Goal: Complete application form

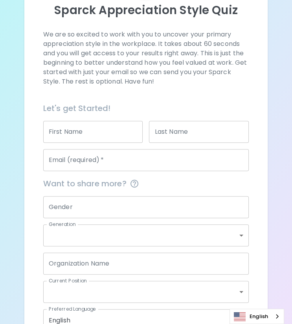
scroll to position [90, 0]
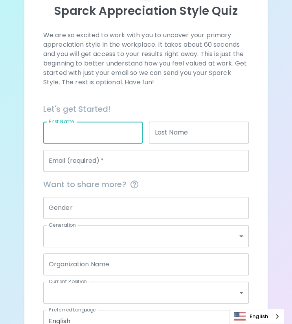
click at [86, 136] on input "First Name" at bounding box center [93, 133] width 100 height 22
type input "Maya"
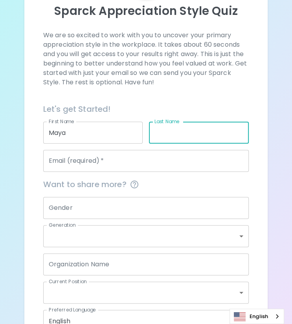
click at [165, 133] on input "Last Name" at bounding box center [199, 133] width 100 height 22
type input "[PERSON_NAME]"
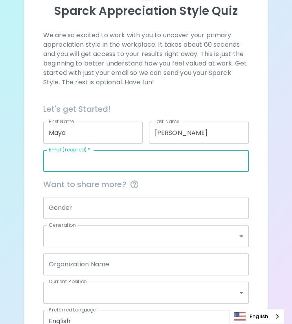
click at [133, 162] on input "Email (required)   *" at bounding box center [146, 161] width 206 height 22
type input "[EMAIL_ADDRESS][DOMAIN_NAME]"
type input "534534783"
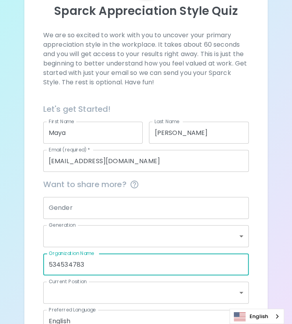
drag, startPoint x: 92, startPoint y: 263, endPoint x: 41, endPoint y: 264, distance: 51.1
click at [41, 264] on div "Organization Name 534534783 Organization Name" at bounding box center [143, 261] width 212 height 28
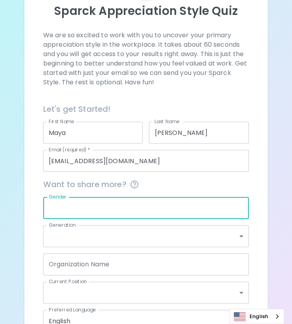
click at [73, 205] on input "Gender" at bounding box center [146, 208] width 206 height 22
type input "[DEMOGRAPHIC_DATA]"
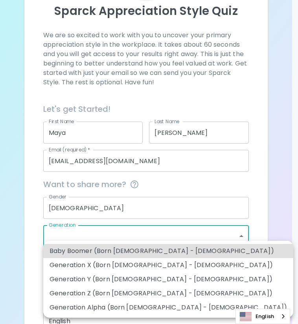
click at [73, 236] on body "Sparck Appreciation Style Quiz We are so excited to work with you to uncover yo…" at bounding box center [149, 143] width 298 height 467
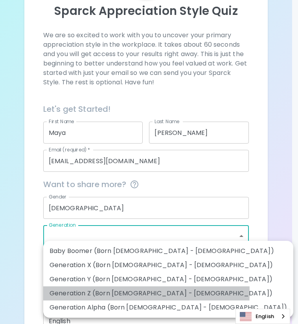
click at [89, 293] on li "Generation Z (Born [DEMOGRAPHIC_DATA] - [DEMOGRAPHIC_DATA])" at bounding box center [168, 294] width 250 height 14
type input "generation_z"
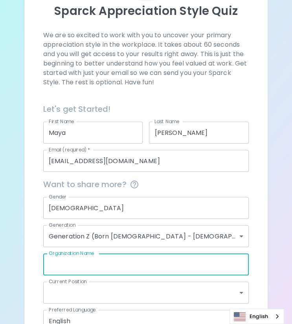
click at [80, 264] on input "Organization Name" at bounding box center [146, 265] width 206 height 22
type input "406 Nannies"
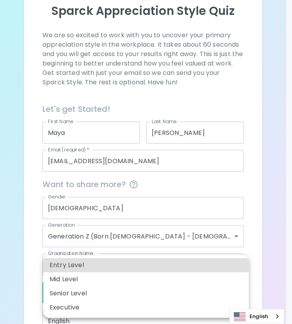
click at [116, 293] on body "Sparck Appreciation Style Quiz We are so excited to work with you to uncover yo…" at bounding box center [146, 143] width 292 height 467
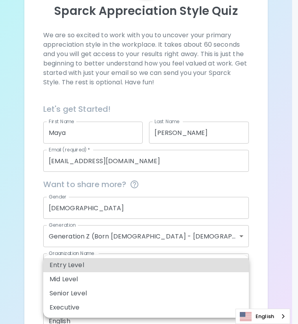
click at [104, 263] on li "Entry Level" at bounding box center [145, 265] width 205 height 14
type input "entry_level"
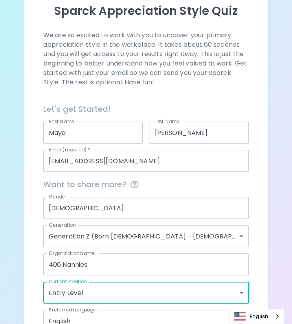
scroll to position [142, 0]
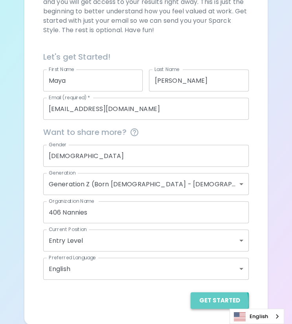
click at [212, 302] on button "Get Started" at bounding box center [220, 301] width 58 height 16
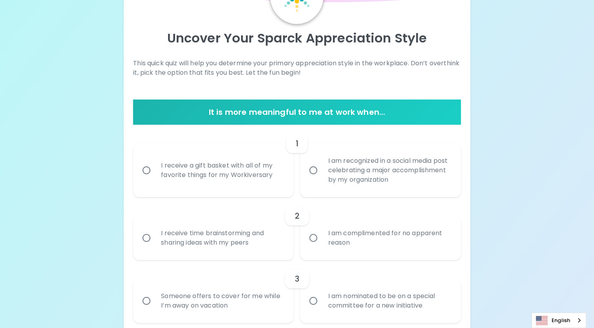
scroll to position [64, 0]
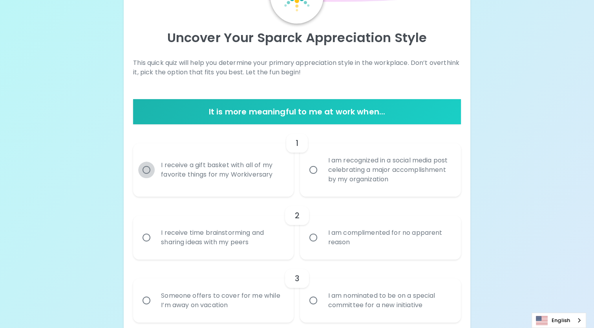
click at [147, 170] on input "I receive a gift basket with all of my favorite things for my Workiversary" at bounding box center [146, 169] width 16 height 16
radio input "true"
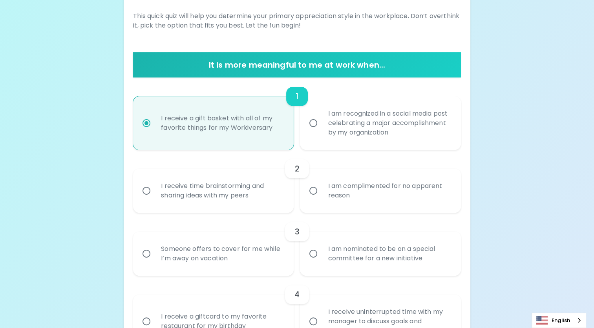
scroll to position [127, 0]
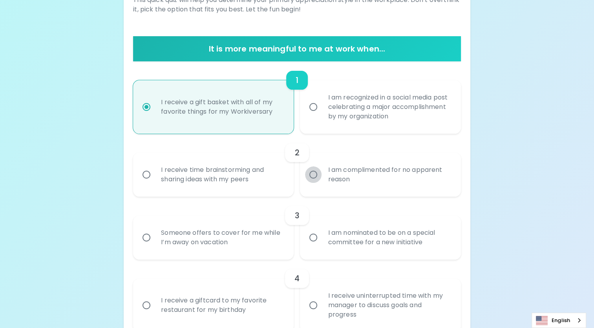
click at [291, 174] on input "I am complimented for no apparent reason" at bounding box center [313, 174] width 16 height 16
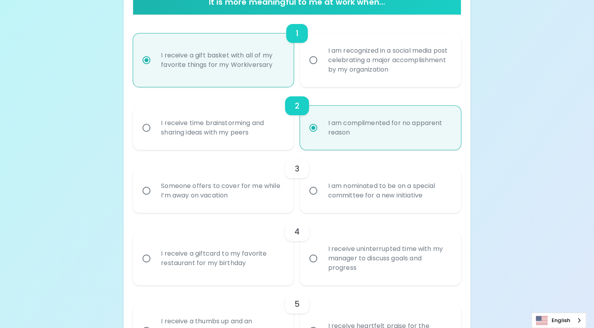
scroll to position [190, 0]
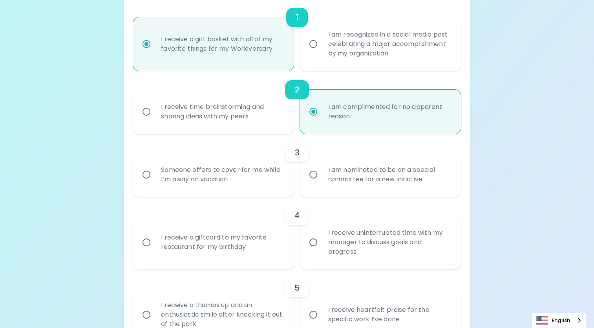
radio input "true"
click at [291, 174] on input "I am nominated to be on a special committee for a new initiative" at bounding box center [313, 174] width 16 height 16
radio input "false"
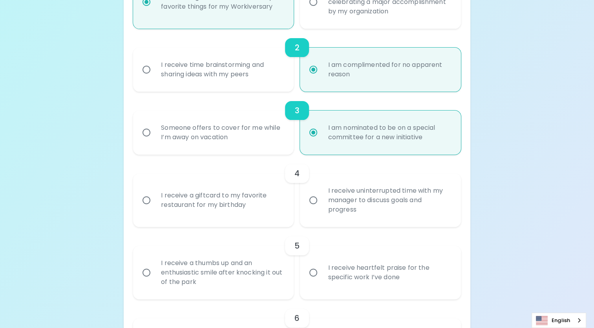
scroll to position [253, 0]
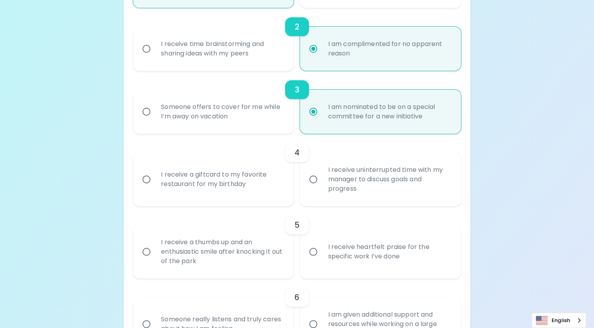
radio input "true"
click at [277, 187] on div "I receive a giftcard to my favorite restaurant for my birthday" at bounding box center [222, 179] width 135 height 38
click at [155, 187] on input "I receive a giftcard to my favorite restaurant for my birthday" at bounding box center [146, 179] width 16 height 16
radio input "false"
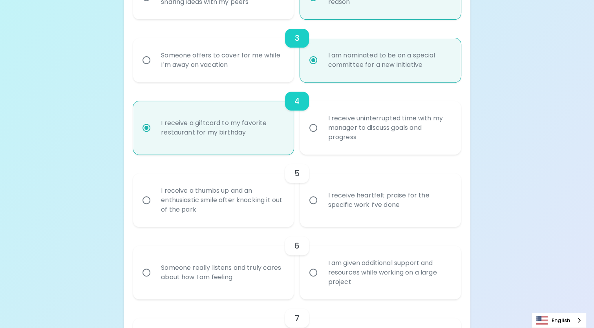
scroll to position [315, 0]
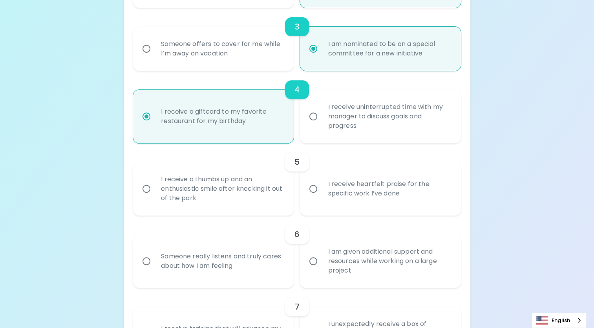
radio input "true"
click at [291, 188] on div "I receive heartfelt praise for the specific work I’ve done" at bounding box center [389, 189] width 135 height 38
click at [291, 188] on input "I receive heartfelt praise for the specific work I’ve done" at bounding box center [313, 188] width 16 height 16
radio input "false"
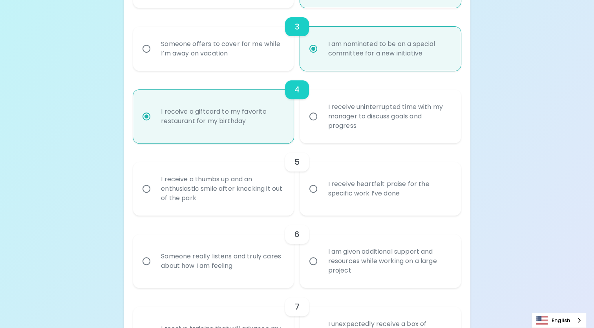
radio input "false"
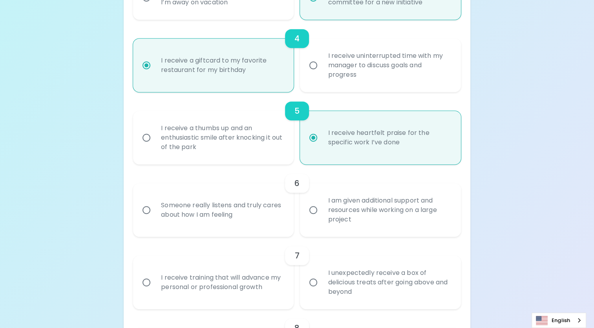
scroll to position [378, 0]
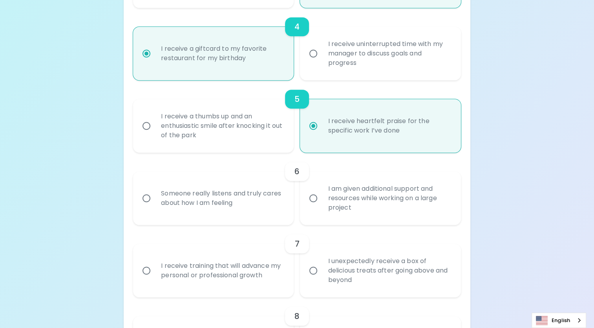
radio input "true"
click at [278, 205] on div "Someone really listens and truly cares about how I am feeling" at bounding box center [222, 198] width 135 height 38
click at [155, 205] on input "Someone really listens and truly cares about how I am feeling" at bounding box center [146, 198] width 16 height 16
radio input "false"
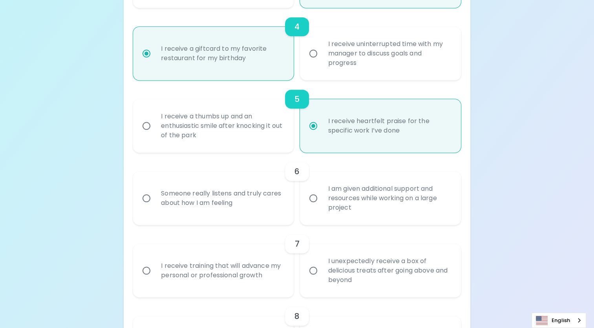
radio input "false"
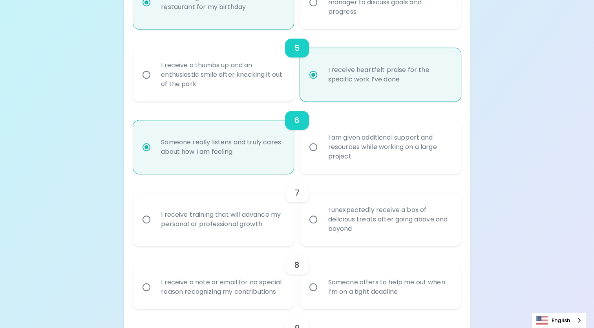
scroll to position [441, 0]
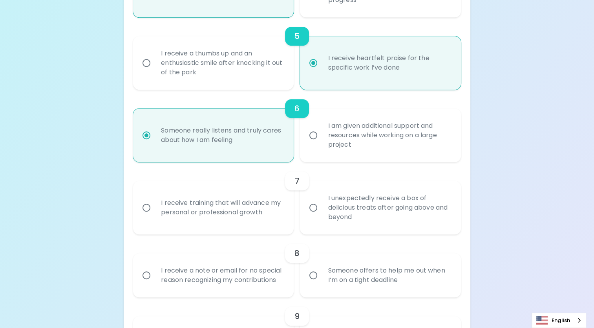
radio input "true"
click at [291, 132] on div "I am given additional support and resources while working on a large project" at bounding box center [389, 135] width 135 height 47
click at [291, 132] on input "I am given additional support and resources while working on a large project" at bounding box center [313, 135] width 16 height 16
radio input "false"
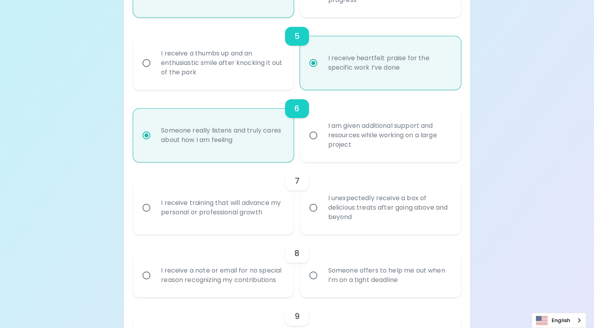
radio input "false"
radio input "true"
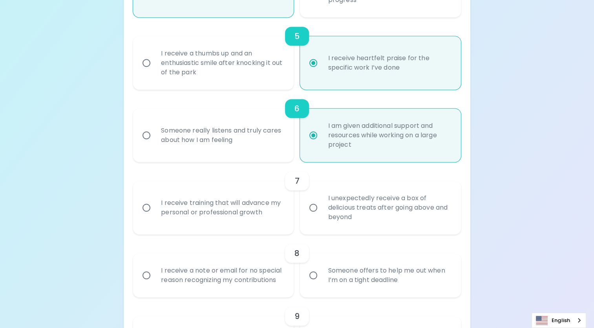
radio input "true"
click at [253, 213] on div "I receive training that will advance my personal or professional growth" at bounding box center [222, 208] width 135 height 38
click at [155, 213] on input "I receive training that will advance my personal or professional growth" at bounding box center [146, 207] width 16 height 16
radio input "false"
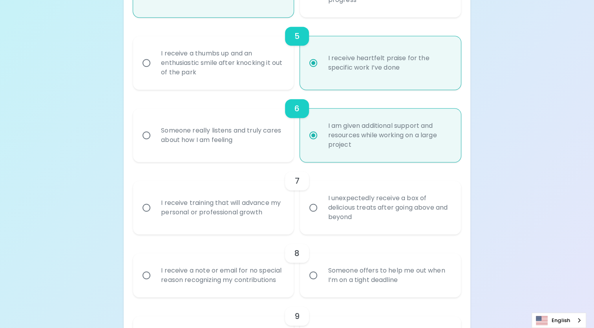
radio input "false"
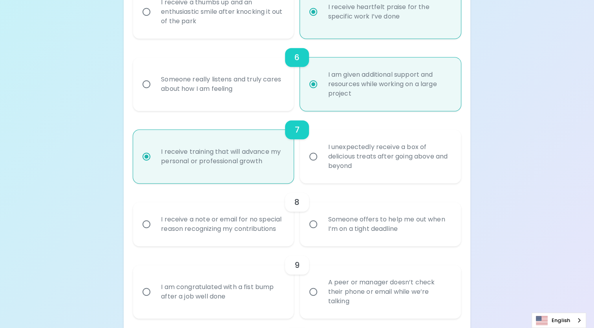
scroll to position [504, 0]
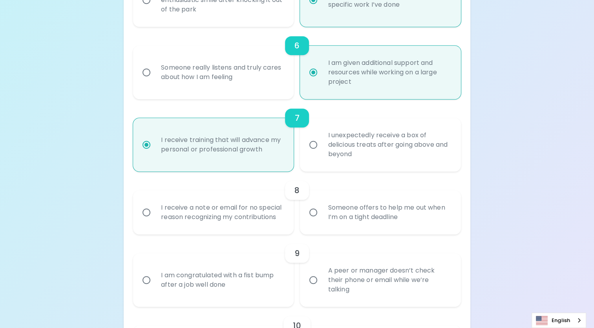
radio input "true"
drag, startPoint x: 253, startPoint y: 213, endPoint x: 239, endPoint y: 218, distance: 14.7
click at [239, 218] on div "I receive a note or email for no special reason recognizing my contributions" at bounding box center [222, 212] width 135 height 38
click at [155, 218] on input "I receive a note or email for no special reason recognizing my contributions" at bounding box center [146, 212] width 16 height 16
radio input "false"
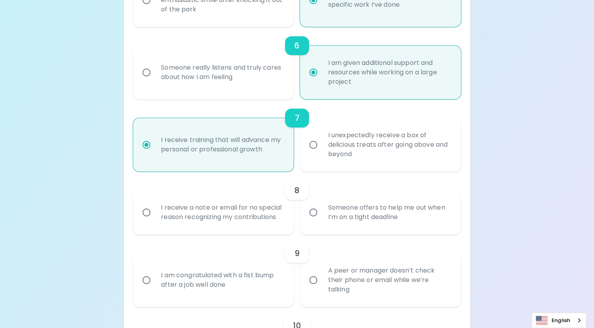
radio input "false"
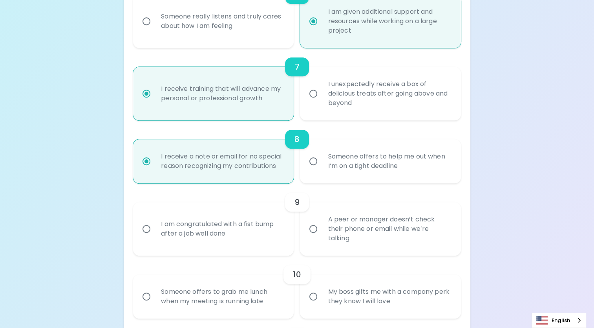
scroll to position [567, 0]
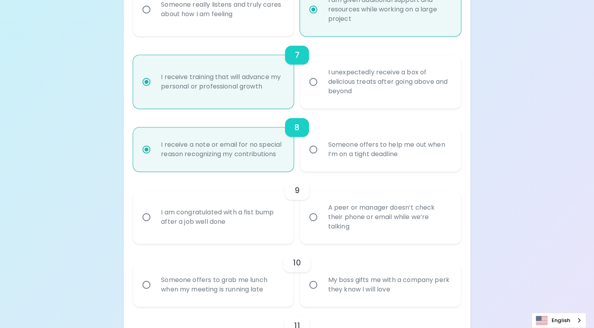
radio input "true"
click at [280, 216] on div "I am congratulated with a fist bump after a job well done" at bounding box center [222, 217] width 135 height 38
click at [155, 216] on input "I am congratulated with a fist bump after a job well done" at bounding box center [146, 217] width 16 height 16
radio input "false"
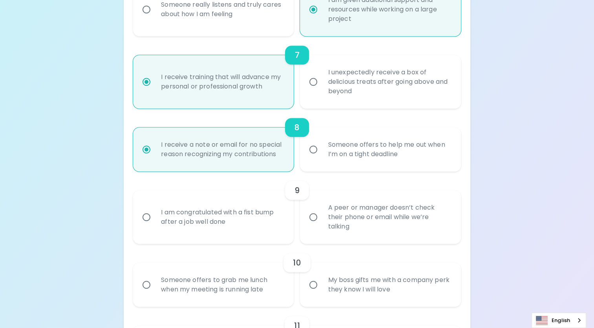
radio input "false"
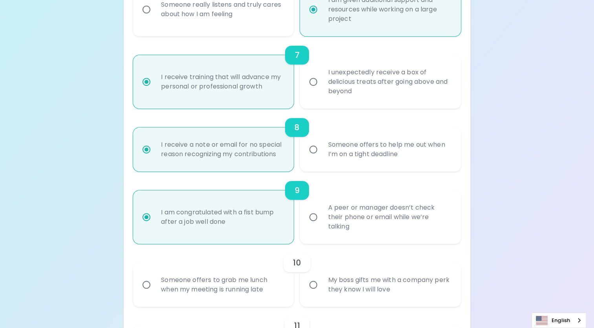
radio input "false"
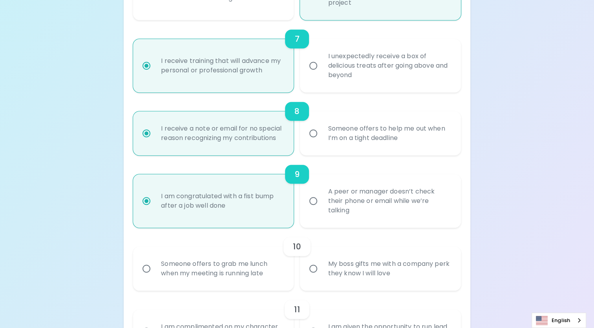
scroll to position [630, 0]
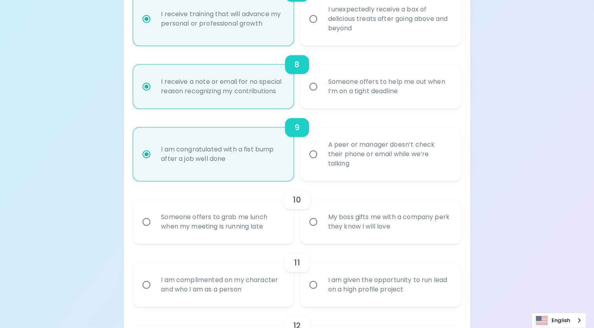
radio input "true"
drag, startPoint x: 280, startPoint y: 216, endPoint x: 260, endPoint y: 220, distance: 20.5
click at [260, 220] on div "Someone offers to grab me lunch when my meeting is running late" at bounding box center [222, 222] width 135 height 38
click at [155, 220] on input "Someone offers to grab me lunch when my meeting is running late" at bounding box center [146, 221] width 16 height 16
radio input "false"
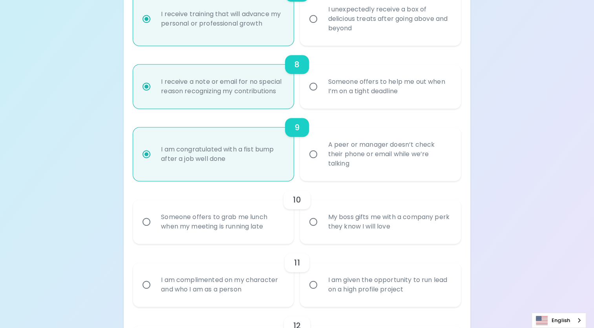
radio input "false"
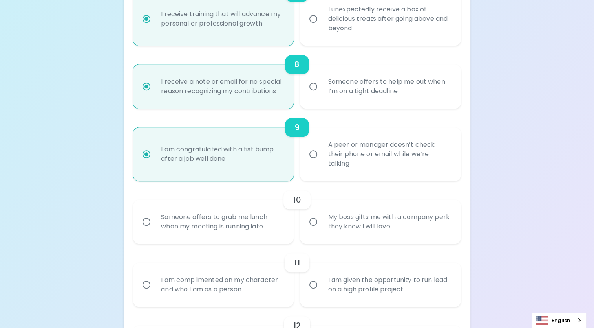
radio input "false"
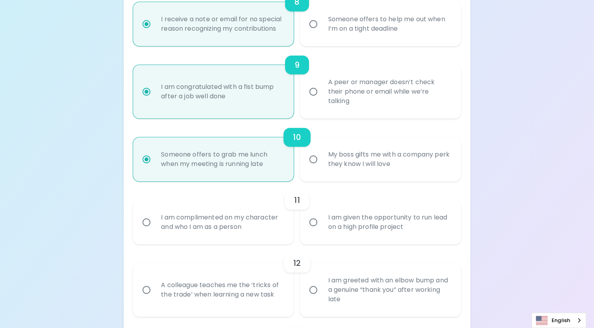
scroll to position [693, 0]
radio input "true"
drag, startPoint x: 260, startPoint y: 220, endPoint x: 251, endPoint y: 226, distance: 10.5
click at [251, 226] on div "I am complimented on my character and who I am as a person" at bounding box center [222, 222] width 135 height 38
click at [155, 226] on input "I am complimented on my character and who I am as a person" at bounding box center [146, 221] width 16 height 16
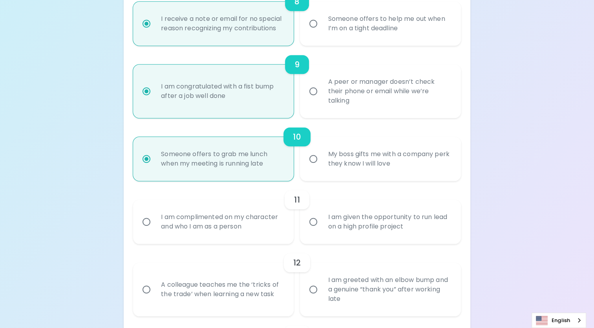
radio input "false"
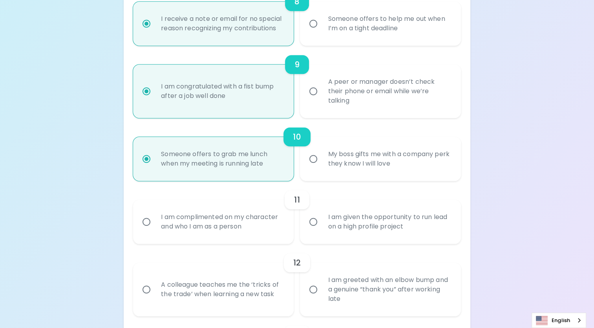
radio input "false"
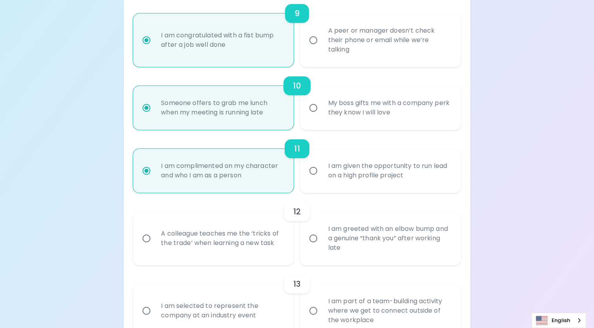
scroll to position [755, 0]
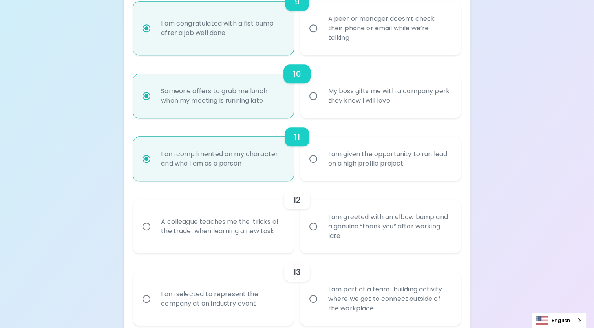
radio input "true"
click at [251, 226] on div "A colleague teaches me the ‘tricks of the trade’ when learning a new task" at bounding box center [222, 226] width 135 height 38
click at [155, 226] on input "A colleague teaches me the ‘tricks of the trade’ when learning a new task" at bounding box center [146, 226] width 16 height 16
radio input "false"
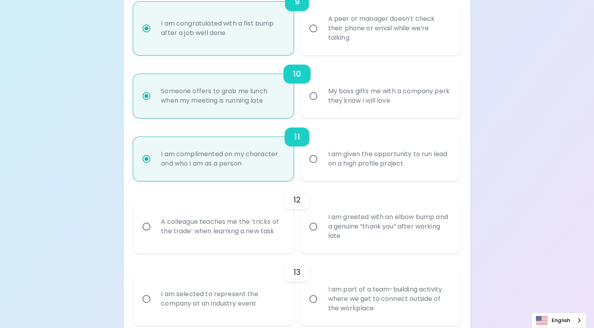
radio input "false"
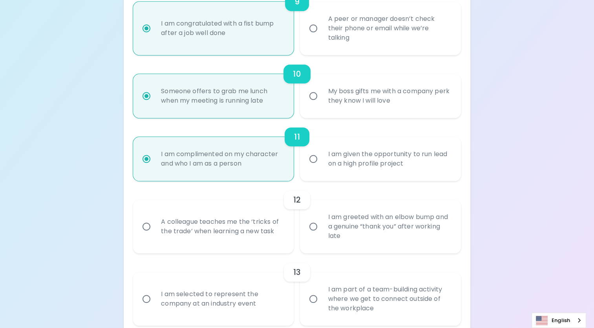
radio input "false"
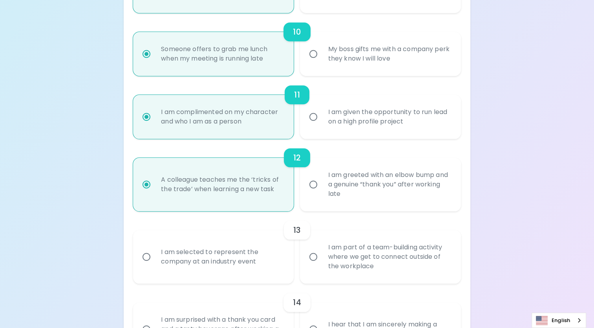
scroll to position [818, 0]
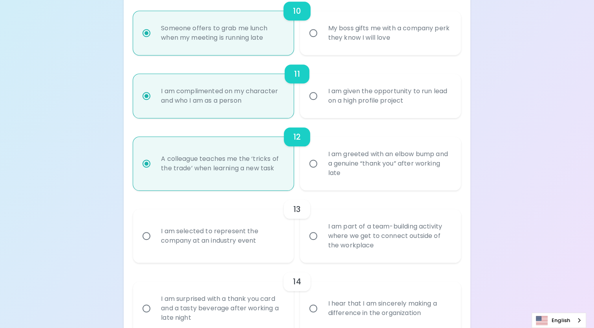
radio input "true"
click at [251, 226] on div "I am selected to represent the company at an industry event" at bounding box center [222, 236] width 135 height 38
click at [155, 227] on input "I am selected to represent the company at an industry event" at bounding box center [146, 235] width 16 height 16
radio input "false"
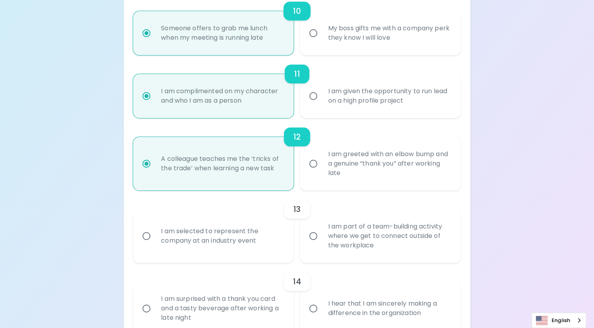
radio input "false"
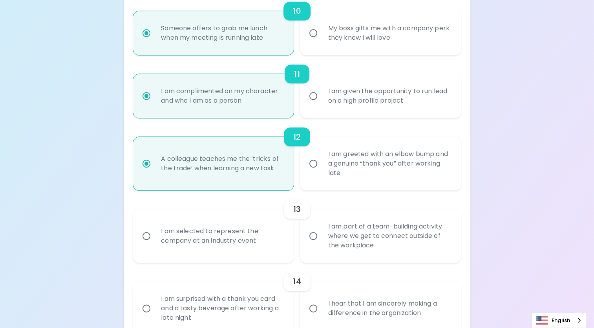
radio input "false"
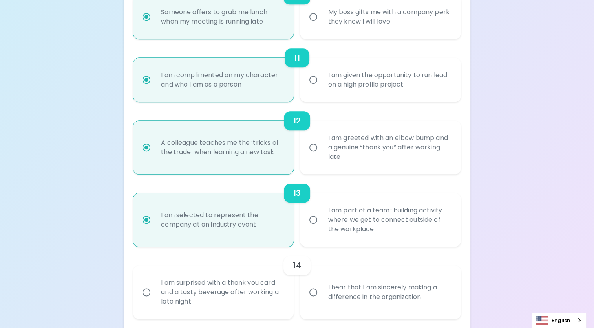
scroll to position [881, 0]
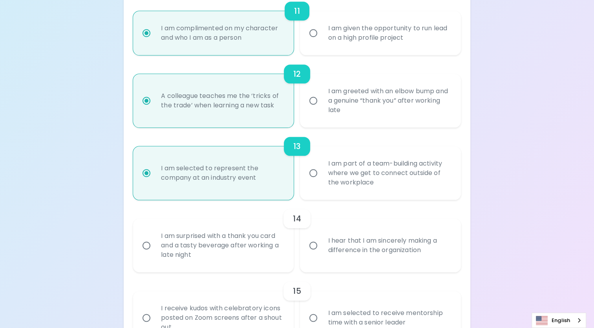
radio input "true"
click at [291, 266] on label "I hear that I am sincerely making a difference in the organization" at bounding box center [376, 244] width 161 height 53
click at [291, 253] on input "I hear that I am sincerely making a difference in the organization" at bounding box center [313, 245] width 16 height 16
radio input "false"
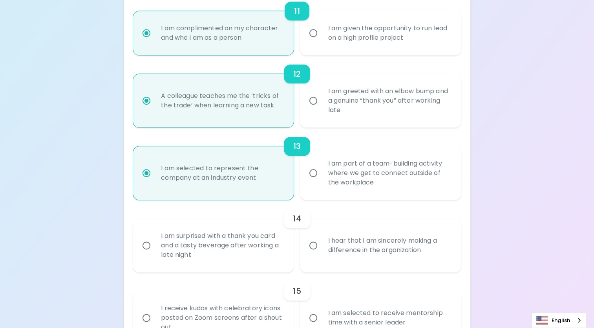
radio input "false"
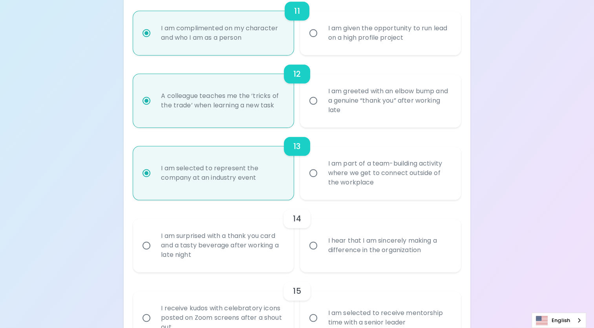
radio input "false"
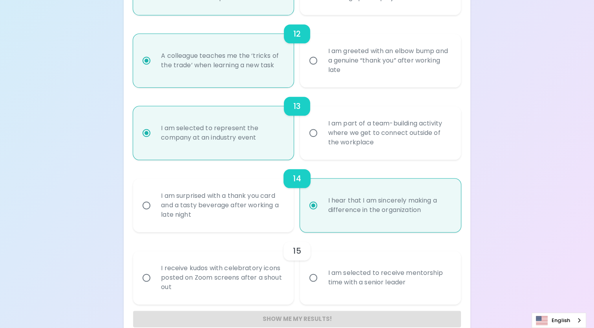
scroll to position [936, 0]
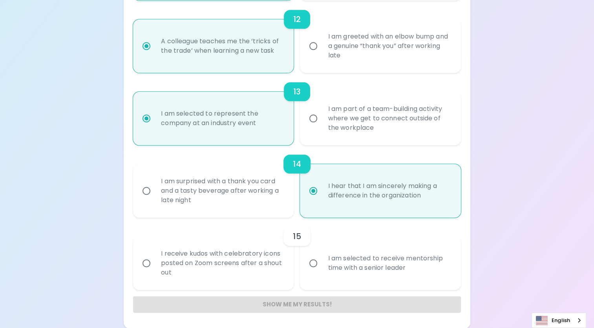
radio input "true"
drag, startPoint x: 405, startPoint y: 266, endPoint x: 383, endPoint y: 271, distance: 22.1
click at [291, 271] on div "I am selected to receive mentorship time with a senior leader" at bounding box center [389, 263] width 135 height 38
click at [291, 271] on input "I am selected to receive mentorship time with a senior leader" at bounding box center [313, 263] width 16 height 16
radio input "false"
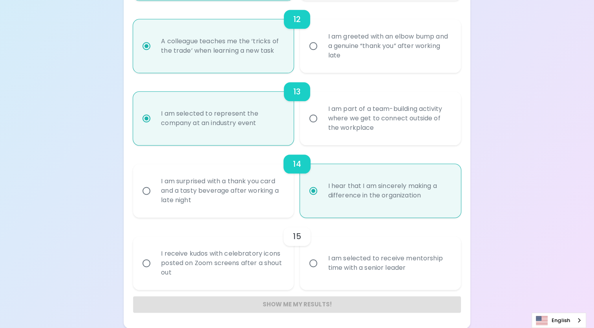
radio input "false"
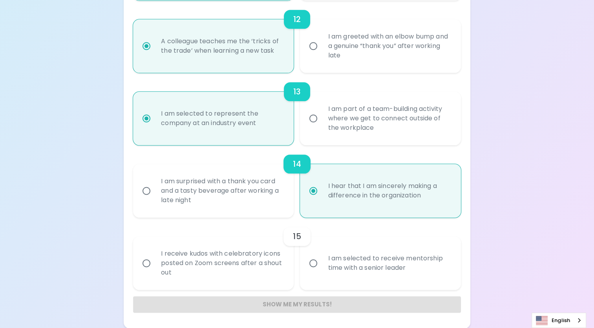
radio input "false"
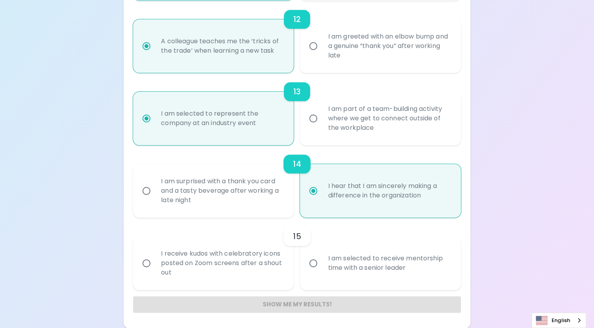
radio input "false"
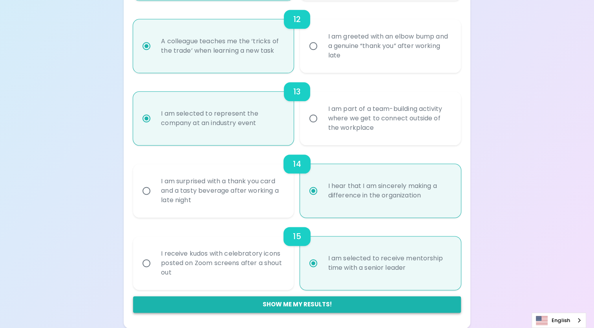
radio input "true"
click at [291, 308] on button "Show me my results!" at bounding box center [297, 304] width 328 height 16
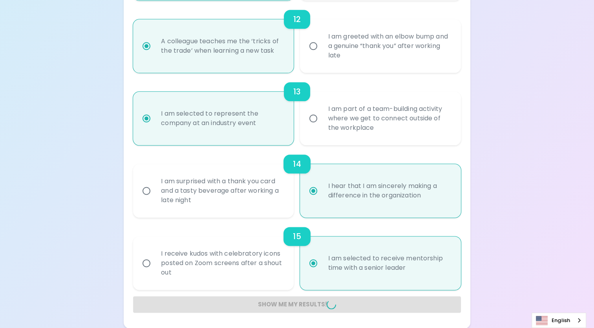
radio input "false"
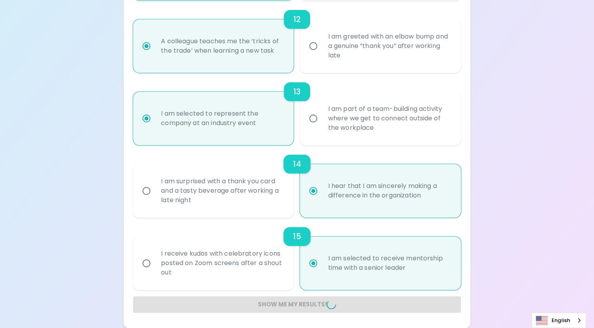
radio input "false"
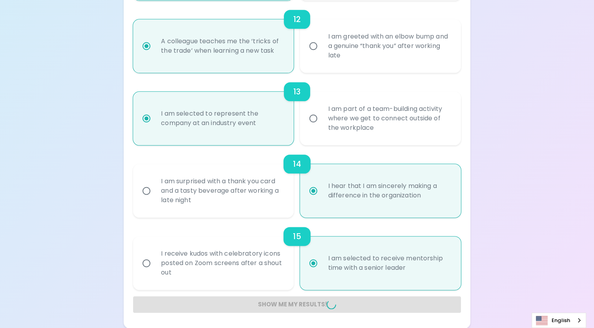
radio input "false"
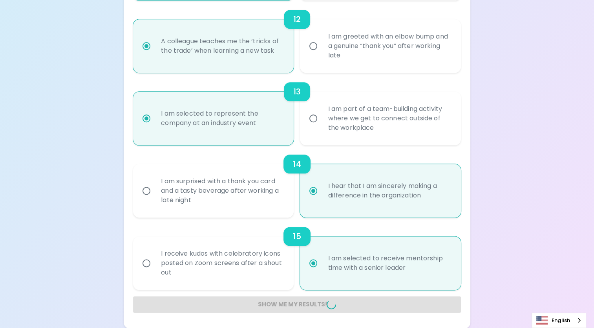
radio input "false"
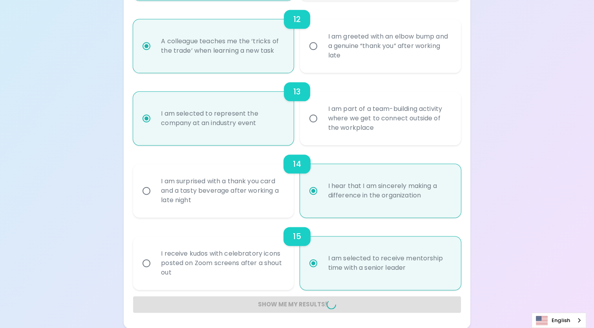
radio input "false"
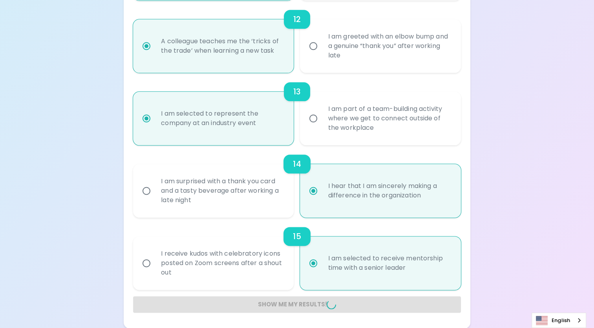
radio input "false"
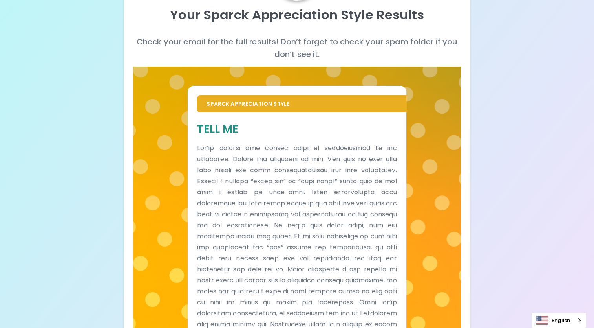
scroll to position [0, 0]
